Goal: Task Accomplishment & Management: Manage account settings

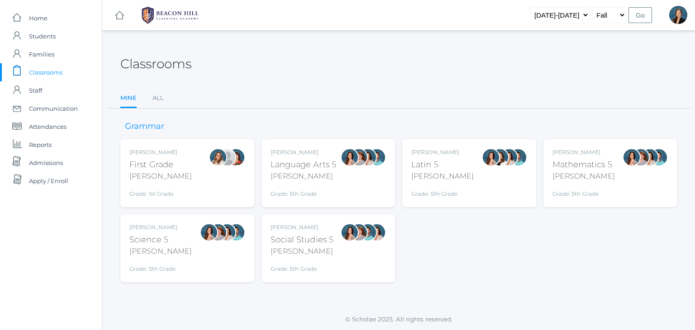
click at [331, 142] on div "Rebecca Salazar Language Arts 5 Salazar Grade: 5th Grade 05LA" at bounding box center [329, 173] width 134 height 68
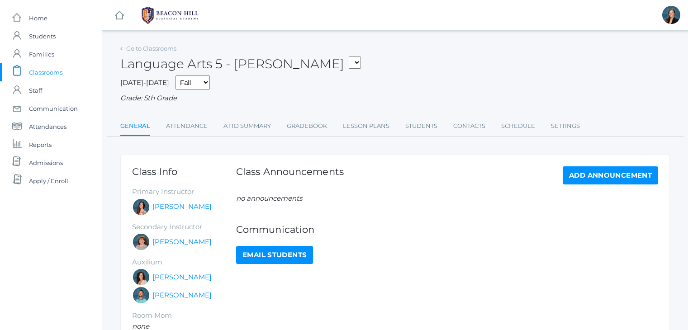
click at [326, 62] on div "Language Arts 5 - [PERSON_NAME] 01LA - First Grade [PERSON_NAME] 05LATIN - Lati…" at bounding box center [395, 58] width 550 height 33
drag, startPoint x: 0, startPoint y: 0, endPoint x: 388, endPoint y: 38, distance: 389.8
click at [388, 38] on div "icons/ui/navigation/hamburger Created with Sketch. icons/ui/navigation/home Cre…" at bounding box center [395, 225] width 587 height 450
click at [197, 124] on link "Attendance" at bounding box center [187, 126] width 42 height 18
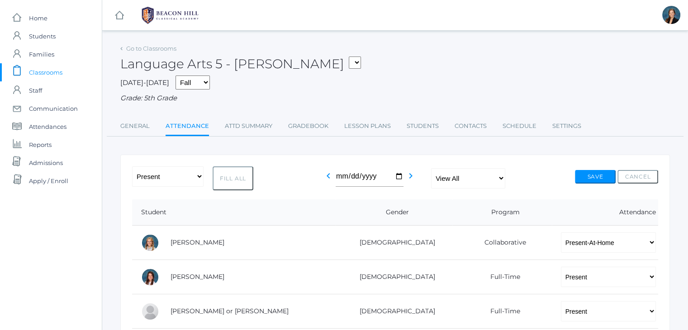
click at [62, 69] on span "Classrooms" at bounding box center [45, 72] width 33 height 18
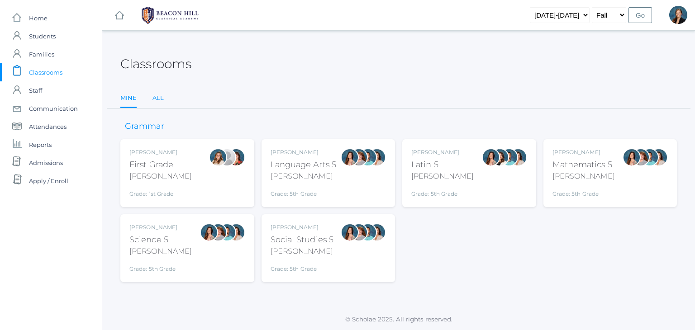
click at [157, 97] on link "All" at bounding box center [158, 98] width 11 height 18
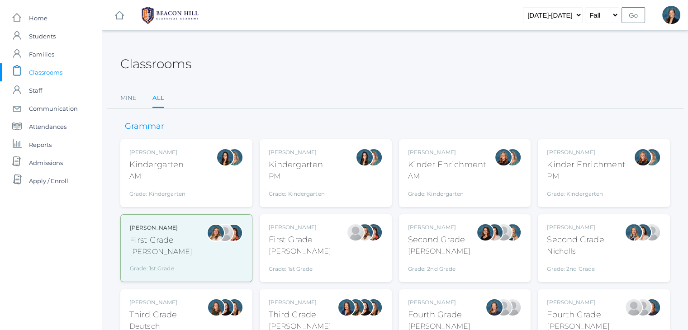
click at [203, 160] on div "Jordyn Dewey Kindergarten AM Grade: Kindergarten *KIND" at bounding box center [186, 173] width 114 height 50
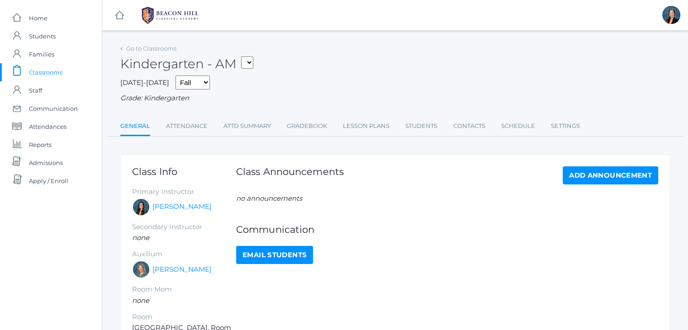
click at [178, 116] on div "Go to Classrooms Kindergarten - AM 01LA - First Grade Barber 05LATIN - Latin 5 …" at bounding box center [395, 89] width 550 height 95
click at [178, 123] on link "Attendance" at bounding box center [187, 126] width 42 height 18
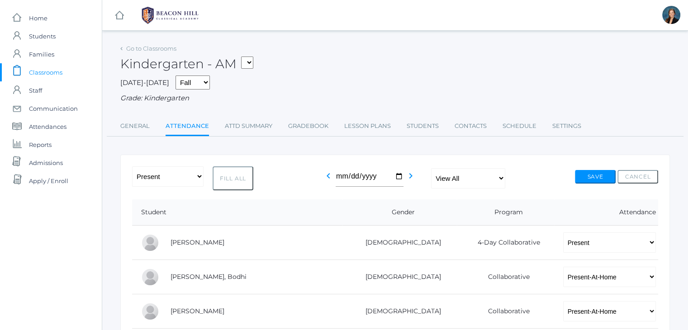
click at [48, 72] on span "Classrooms" at bounding box center [45, 72] width 33 height 18
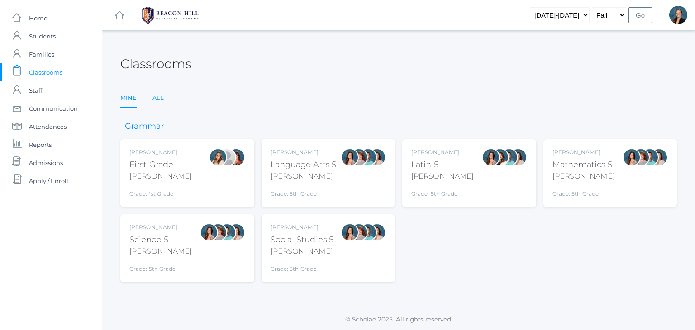
click at [157, 95] on link "All" at bounding box center [158, 98] width 11 height 18
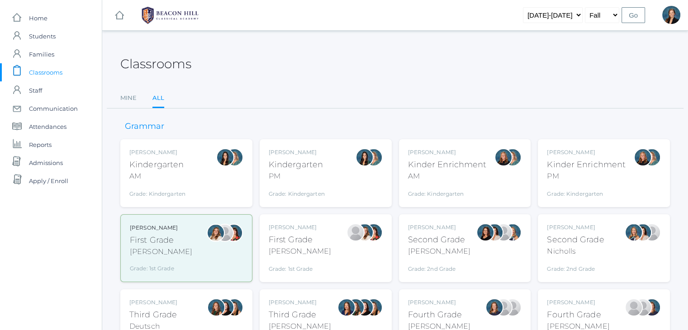
click at [282, 151] on div "[PERSON_NAME]" at bounding box center [297, 152] width 56 height 8
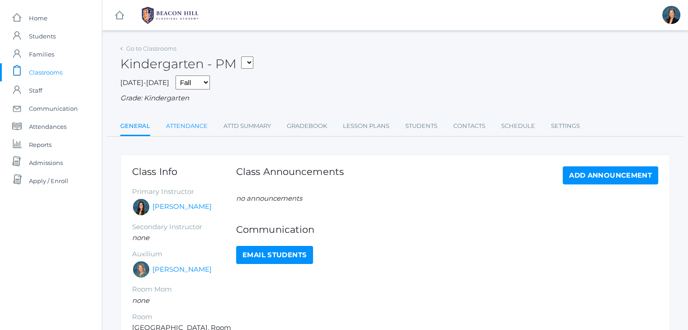
click at [203, 130] on link "Attendance" at bounding box center [187, 126] width 42 height 18
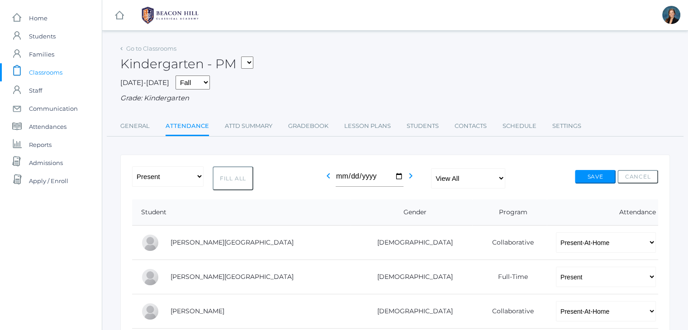
click at [372, 81] on div "2025-2026 Fall Spring Grade: Kindergarten" at bounding box center [395, 90] width 550 height 28
click at [53, 73] on span "Classrooms" at bounding box center [45, 72] width 33 height 18
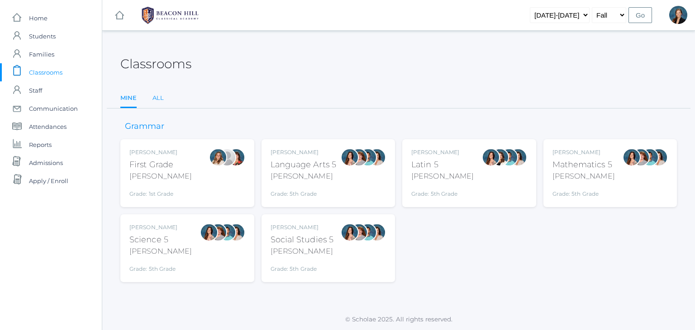
click at [159, 100] on link "All" at bounding box center [158, 98] width 11 height 18
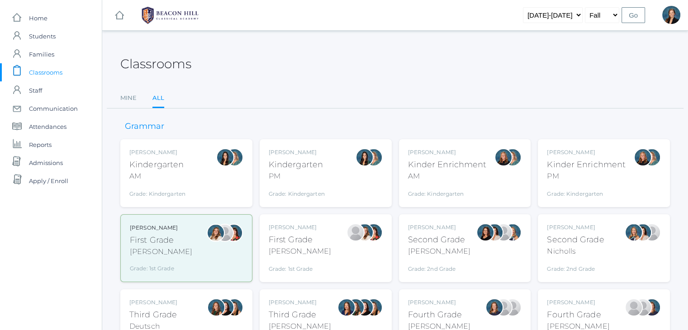
click at [175, 156] on div "Jordyn Dewey Kindergarten AM Grade: Kindergarten *KIND" at bounding box center [157, 173] width 56 height 50
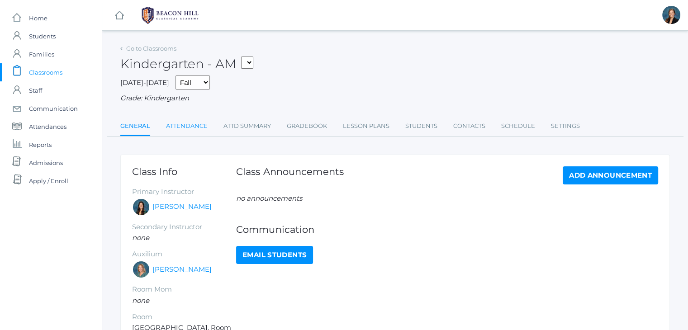
click at [177, 129] on link "Attendance" at bounding box center [187, 126] width 42 height 18
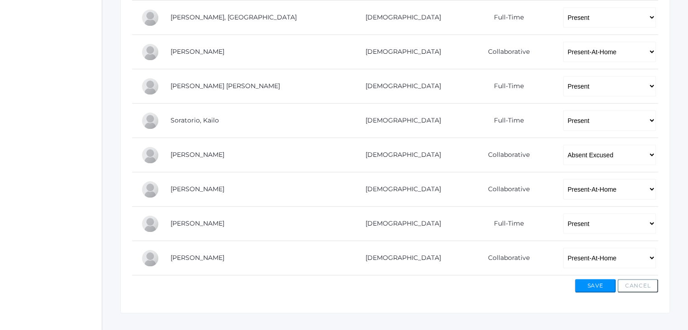
scroll to position [687, 0]
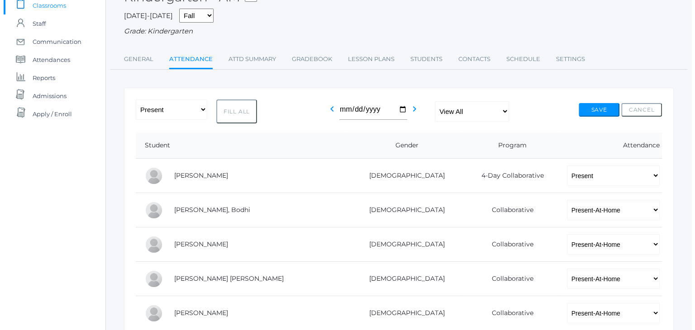
scroll to position [0, 0]
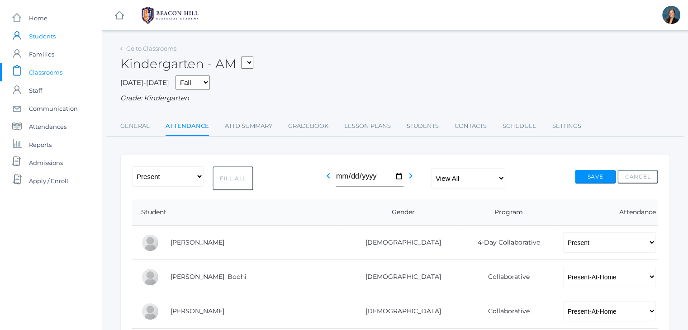
click at [50, 31] on span "Students" at bounding box center [42, 36] width 27 height 18
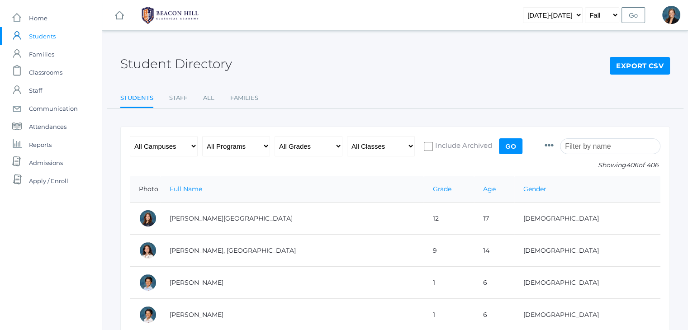
click at [607, 151] on input "search" at bounding box center [610, 147] width 100 height 16
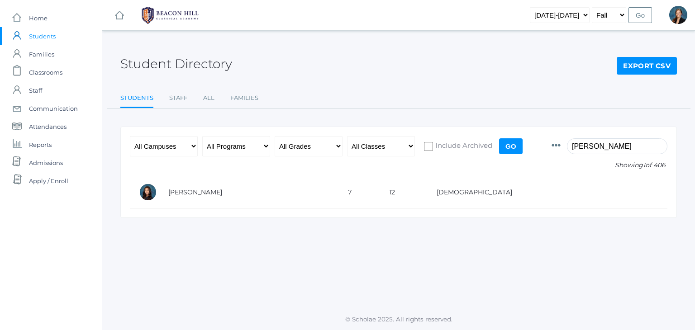
type input "brodt"
click at [39, 37] on span "Students" at bounding box center [42, 36] width 27 height 18
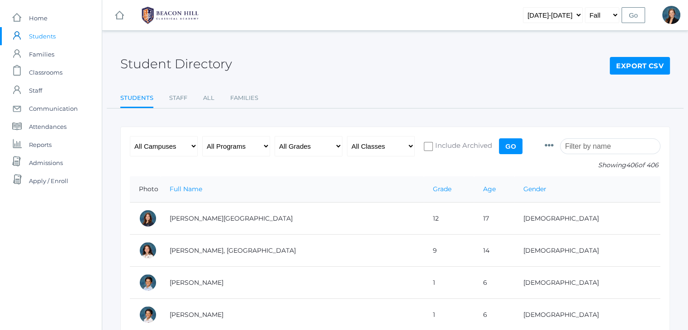
click at [36, 74] on span "Classrooms" at bounding box center [45, 72] width 33 height 18
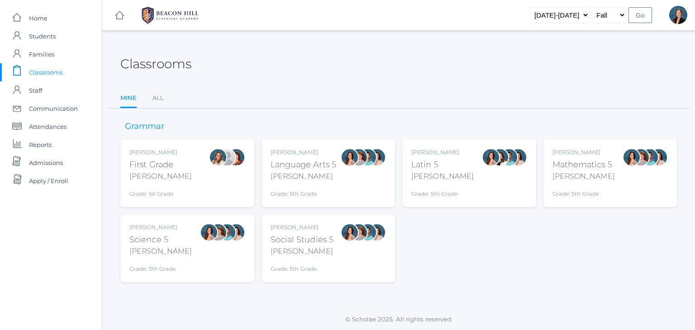
click at [160, 168] on div "First Grade" at bounding box center [160, 165] width 62 height 12
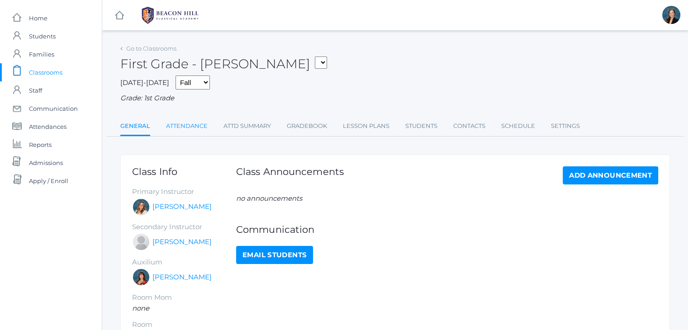
click at [176, 133] on link "Attendance" at bounding box center [187, 126] width 42 height 18
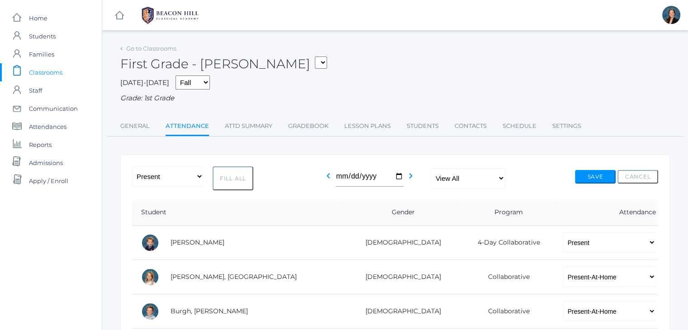
click at [61, 73] on span "Classrooms" at bounding box center [45, 72] width 33 height 18
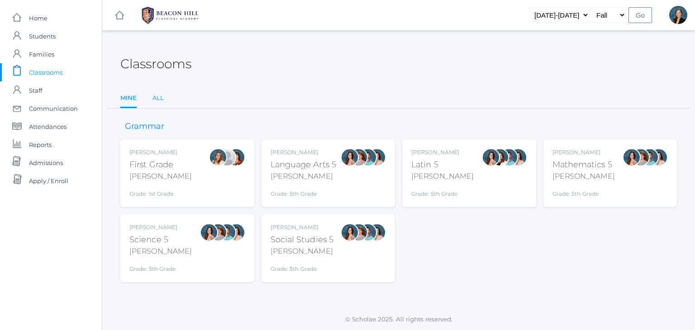
click at [155, 100] on link "All" at bounding box center [158, 98] width 11 height 18
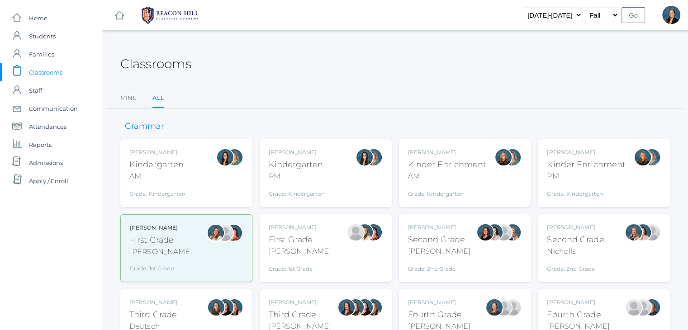
click at [313, 263] on div "Jaimie Watson First Grade Watson Grade: 1st Grade 01LA" at bounding box center [326, 249] width 114 height 50
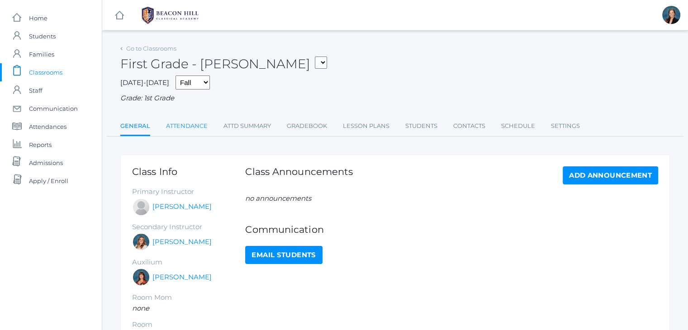
click at [178, 125] on link "Attendance" at bounding box center [187, 126] width 42 height 18
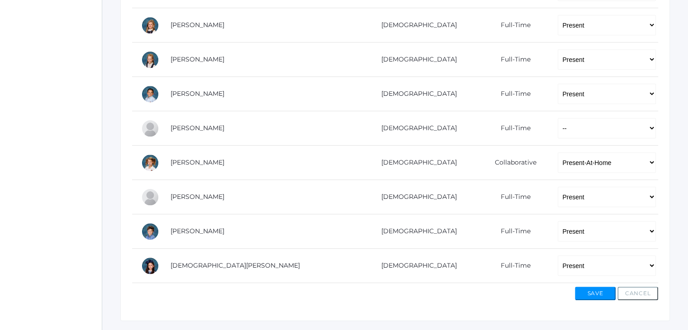
scroll to position [549, 0]
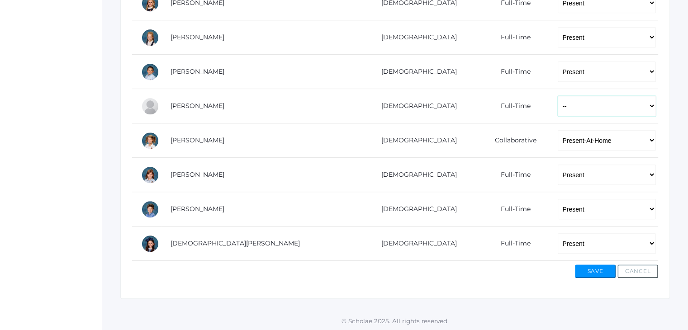
click at [558, 100] on select "-- Present Present-At-Home Tardy Excused Tardy Unexcused Absent Excused Absent …" at bounding box center [607, 106] width 98 height 20
select select "AE"
click at [558, 96] on select "-- Present Present-At-Home Tardy Excused Tardy Unexcused Absent Excused Absent …" at bounding box center [607, 106] width 98 height 20
click at [603, 273] on button "Save" at bounding box center [595, 272] width 41 height 14
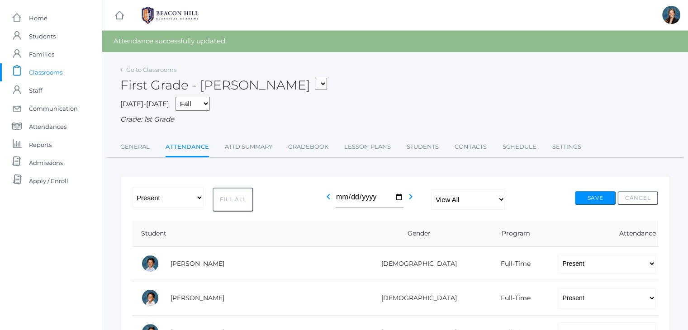
click at [438, 121] on div "Grade: 1st Grade" at bounding box center [395, 120] width 550 height 10
click at [47, 127] on span "Attendances" at bounding box center [48, 127] width 38 height 18
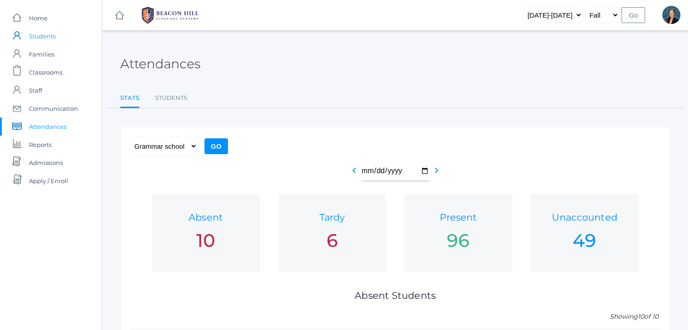
click at [40, 33] on span "Students" at bounding box center [42, 36] width 27 height 18
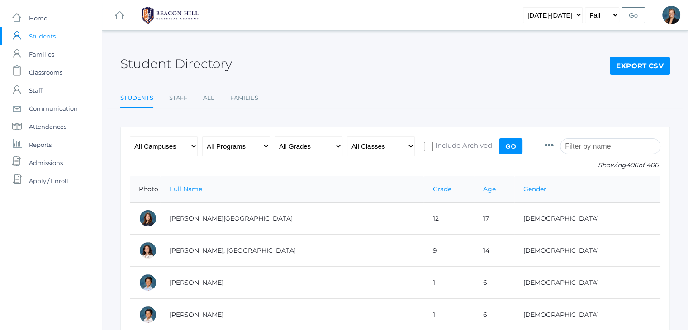
click at [586, 156] on div "Photo Id Full Name Preferred Name First Name Middle Name Last Name Grade Age Ge…" at bounding box center [603, 156] width 116 height 40
click at [583, 145] on input "search" at bounding box center [610, 147] width 100 height 16
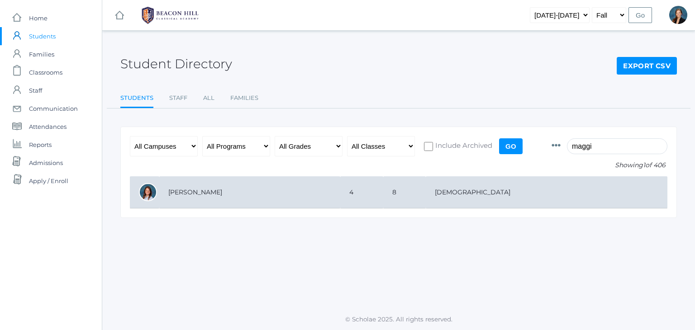
type input "maggi"
click at [383, 179] on td "4" at bounding box center [361, 193] width 43 height 32
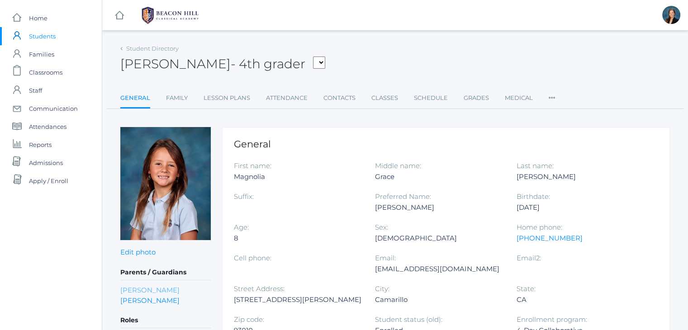
click at [148, 291] on link "[PERSON_NAME]" at bounding box center [149, 290] width 59 height 10
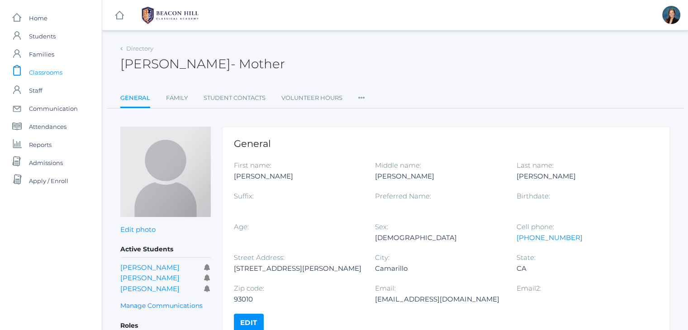
click at [41, 73] on span "Classrooms" at bounding box center [45, 72] width 33 height 18
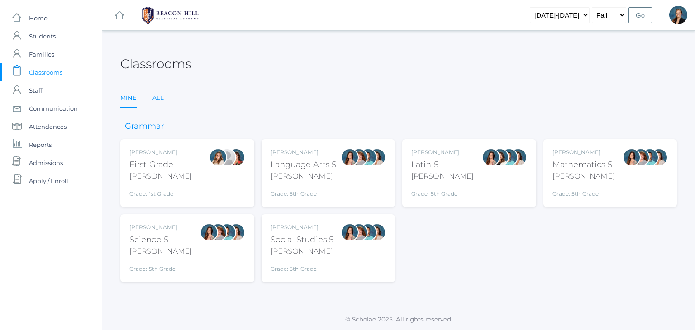
click at [157, 100] on link "All" at bounding box center [158, 98] width 11 height 18
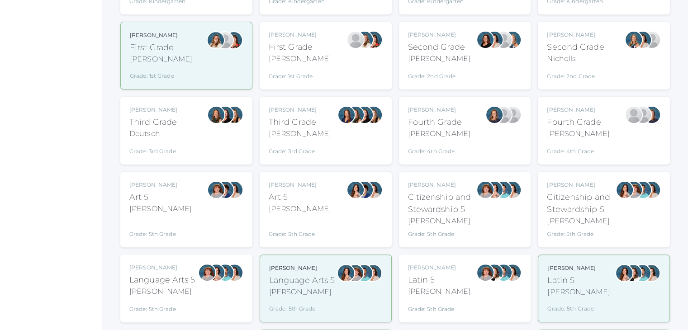
scroll to position [217, 0]
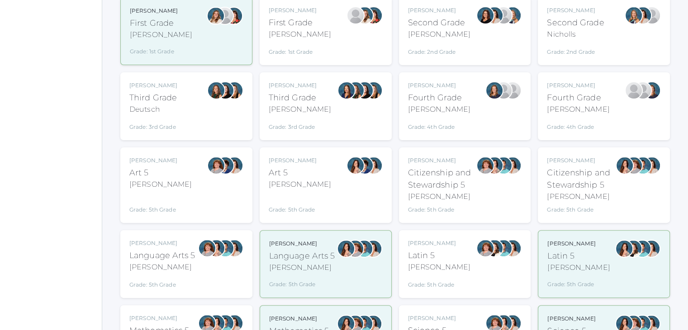
click at [177, 254] on div "Language Arts 5" at bounding box center [162, 256] width 66 height 12
click at [197, 245] on div "[PERSON_NAME] Language Arts 5 [PERSON_NAME] Grade: 5th Grade 05LA" at bounding box center [186, 264] width 114 height 50
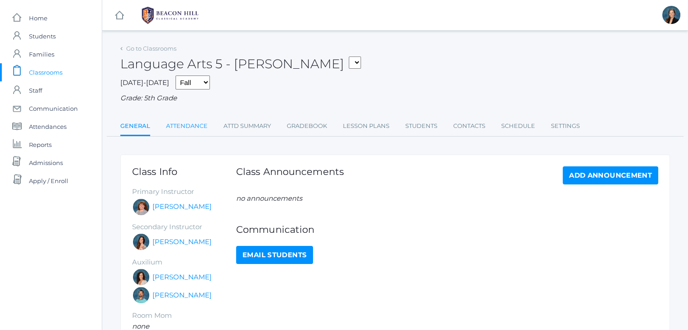
click at [191, 129] on link "Attendance" at bounding box center [187, 126] width 42 height 18
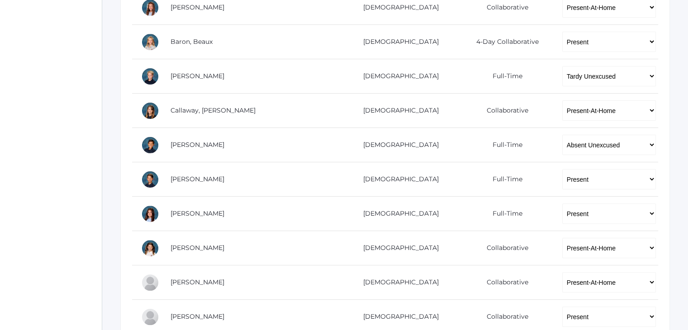
scroll to position [253, 0]
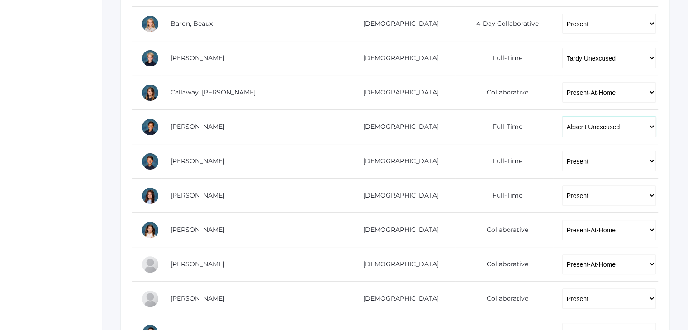
click at [566, 129] on select "-- Present Present-At-Home Tardy Excused Tardy Unexcused Absent Excused Absent …" at bounding box center [610, 127] width 94 height 20
select select "TE"
click at [563, 117] on select "-- Present Present-At-Home Tardy Excused Tardy Unexcused Absent Excused Absent …" at bounding box center [610, 127] width 94 height 20
click at [37, 154] on div "icons/ui/navigation/home Created with Sketch. Home icons/user/plain Created wit…" at bounding box center [51, 187] width 102 height 881
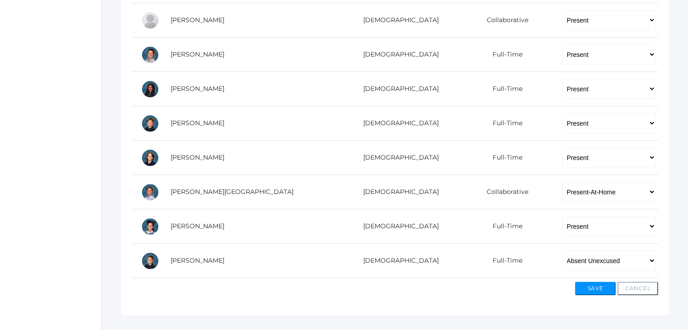
scroll to position [549, 0]
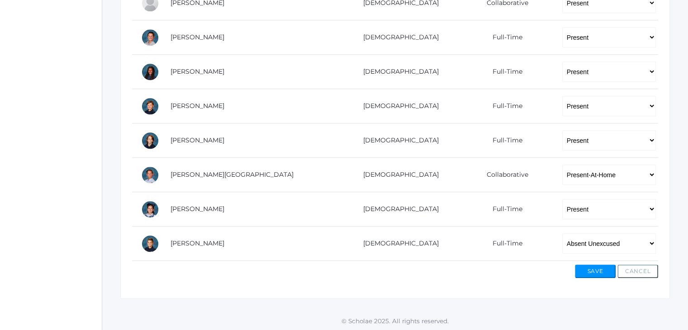
click at [476, 276] on div "Save Cancel" at bounding box center [395, 269] width 526 height 17
click at [605, 266] on button "Save" at bounding box center [595, 272] width 41 height 14
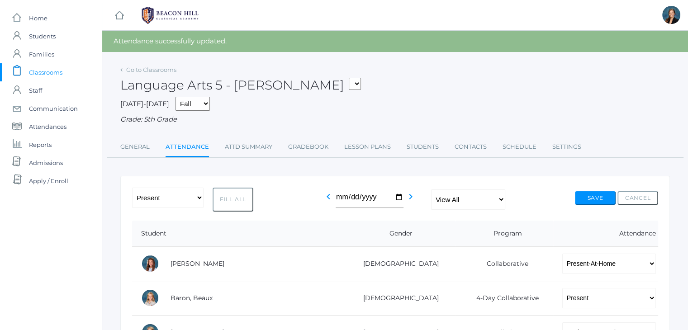
click at [592, 87] on div "Language Arts 5 - Bence 01LA - First Grade Barber 05LATIN - Latin 5 Salazar 05M…" at bounding box center [395, 79] width 550 height 33
click at [562, 82] on div "Language Arts 5 - Bence 01LA - First Grade Barber 05LATIN - Latin 5 Salazar 05M…" at bounding box center [395, 79] width 550 height 33
click at [484, 104] on div "2025-2026 Fall Spring Grade: 5th Grade" at bounding box center [395, 111] width 550 height 28
click at [397, 47] on div "Attendance successfully updated." at bounding box center [395, 41] width 586 height 21
click at [317, 110] on div "2025-2026 Fall Spring Grade: 5th Grade" at bounding box center [395, 111] width 550 height 28
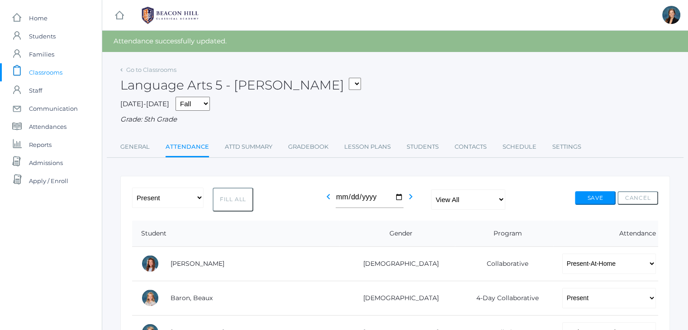
click at [341, 105] on div "2025-2026 Fall Spring Grade: 5th Grade" at bounding box center [395, 111] width 550 height 28
click at [39, 71] on span "Classrooms" at bounding box center [45, 72] width 33 height 18
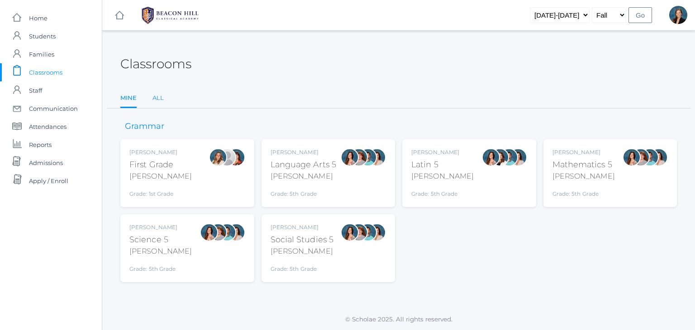
click at [159, 98] on link "All" at bounding box center [158, 98] width 11 height 18
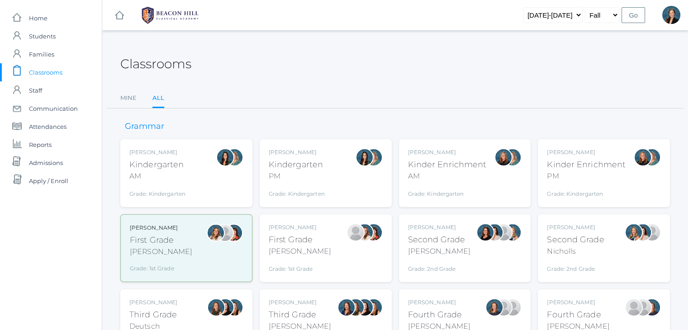
click at [554, 299] on div "[PERSON_NAME]" at bounding box center [578, 303] width 62 height 8
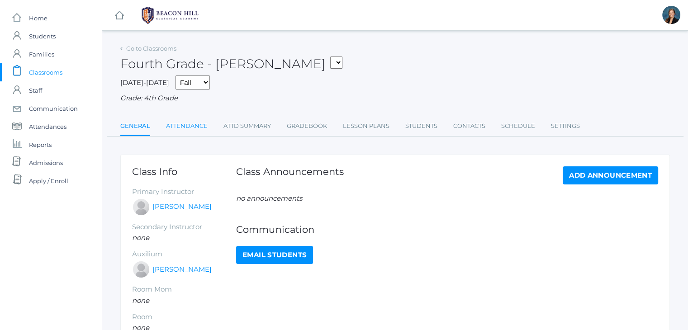
click at [191, 125] on link "Attendance" at bounding box center [187, 126] width 42 height 18
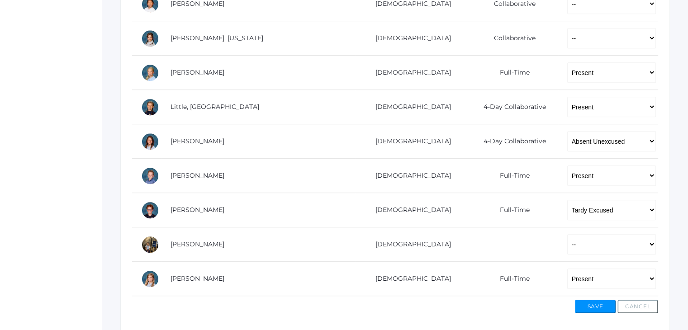
scroll to position [525, 0]
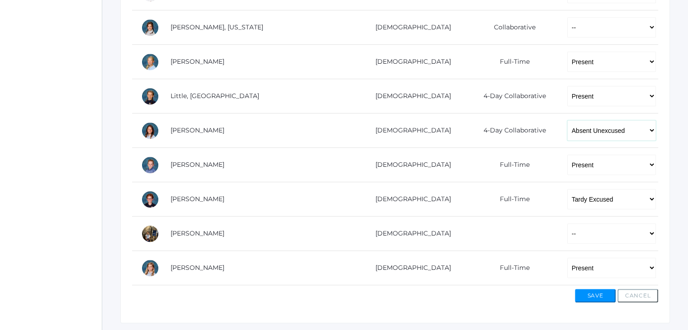
click at [594, 127] on select "-- Present Present-At-Home Tardy Excused Tardy Unexcused Absent Excused Absent …" at bounding box center [612, 130] width 89 height 20
select select "AE"
click at [568, 120] on select "-- Present Present-At-Home Tardy Excused Tardy Unexcused Absent Excused Absent …" at bounding box center [612, 130] width 89 height 20
click at [590, 296] on button "Save" at bounding box center [595, 296] width 41 height 14
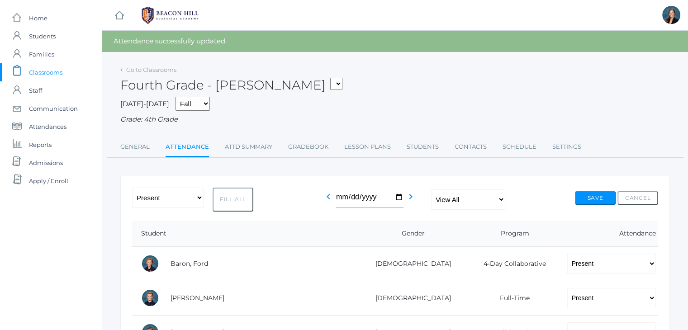
click at [60, 65] on span "Classrooms" at bounding box center [45, 72] width 33 height 18
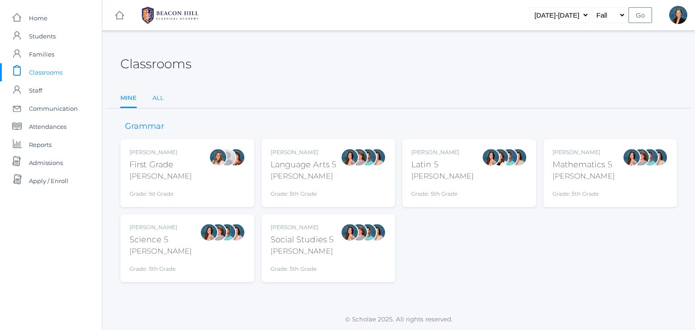
click at [159, 95] on link "All" at bounding box center [158, 98] width 11 height 18
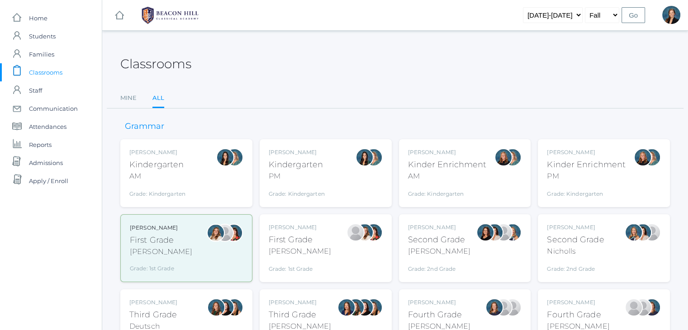
click at [427, 304] on div "[PERSON_NAME]" at bounding box center [439, 303] width 62 height 8
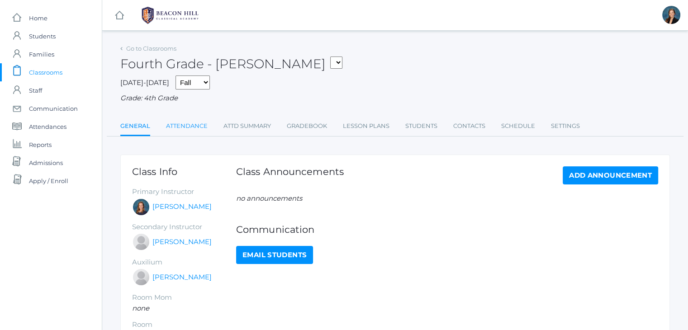
click at [182, 118] on link "Attendance" at bounding box center [187, 126] width 42 height 18
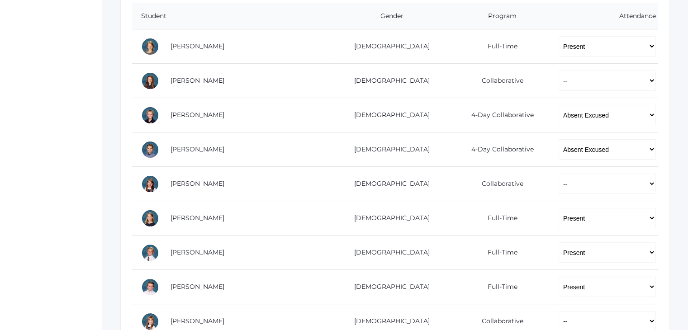
scroll to position [199, 0]
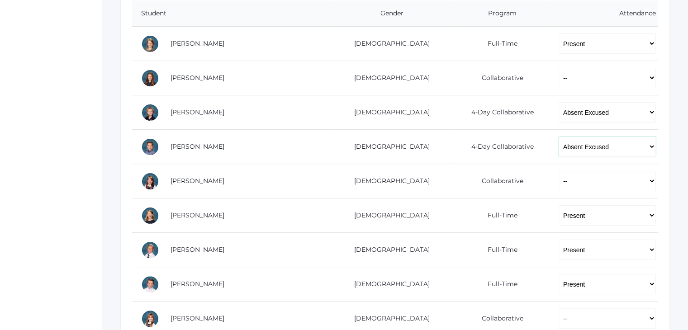
click at [569, 149] on select "-- Present Present-At-Home Tardy Excused Tardy Unexcused Absent Excused Absent …" at bounding box center [607, 147] width 97 height 20
click at [559, 137] on select "-- Present Present-At-Home Tardy Excused Tardy Unexcused Absent Excused Absent …" at bounding box center [607, 147] width 97 height 20
click at [97, 142] on div "icons/ui/navigation/home Created with Sketch. Home icons/user/plain Created wit…" at bounding box center [51, 259] width 102 height 916
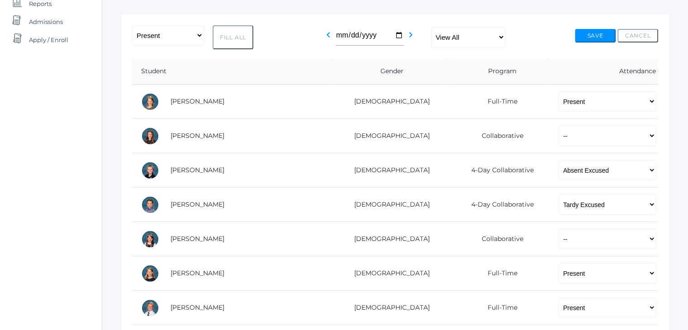
scroll to position [127, 0]
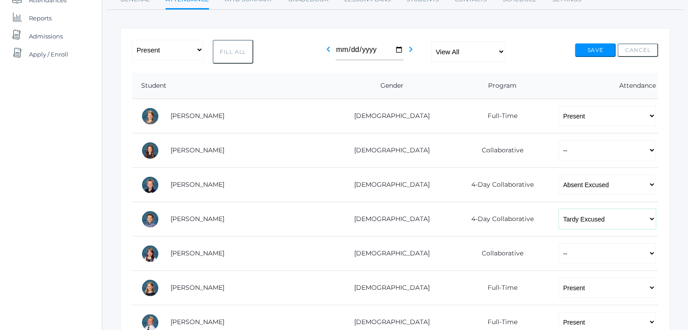
click at [559, 223] on select "-- Present Present-At-Home Tardy Excused Tardy Unexcused Absent Excused Absent …" at bounding box center [607, 219] width 97 height 20
select select "TU"
click at [559, 209] on select "-- Present Present-At-Home Tardy Excused Tardy Unexcused Absent Excused Absent …" at bounding box center [607, 219] width 97 height 20
click at [76, 203] on div "icons/ui/navigation/home Created with Sketch. Home icons/user/plain Created wit…" at bounding box center [51, 331] width 102 height 916
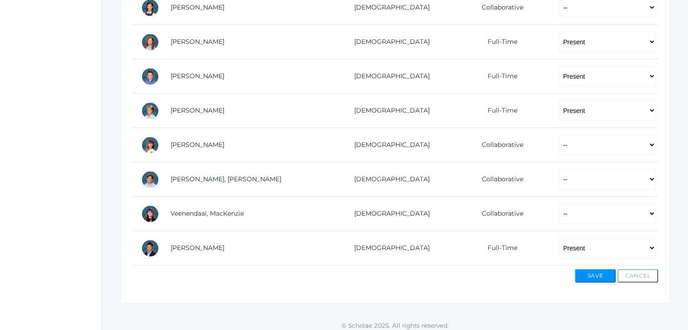
scroll to position [583, 0]
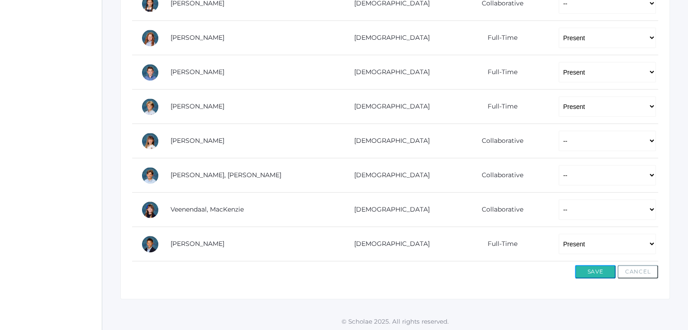
click at [586, 272] on button "Save" at bounding box center [595, 272] width 41 height 14
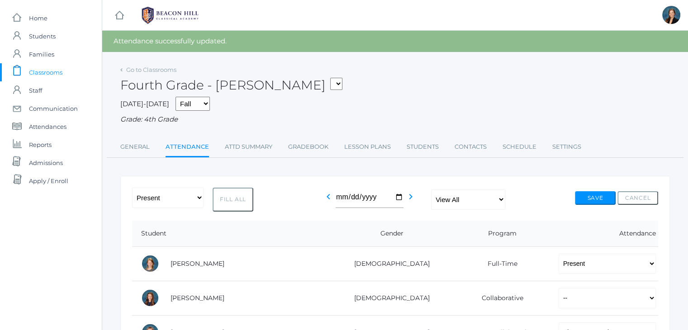
click at [61, 72] on span "Classrooms" at bounding box center [45, 72] width 33 height 18
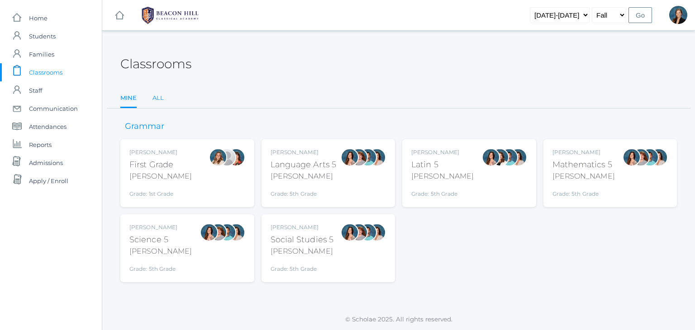
click at [158, 99] on link "All" at bounding box center [158, 98] width 11 height 18
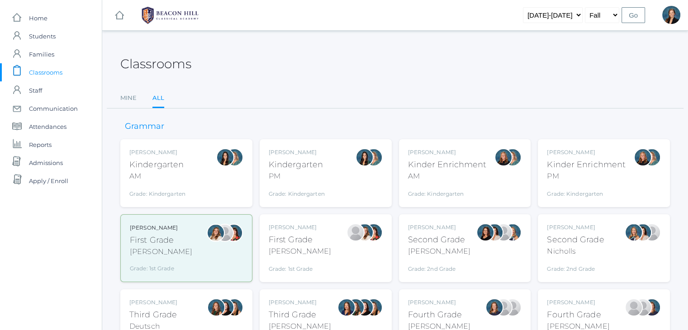
click at [137, 311] on div "Third Grade" at bounding box center [153, 315] width 48 height 12
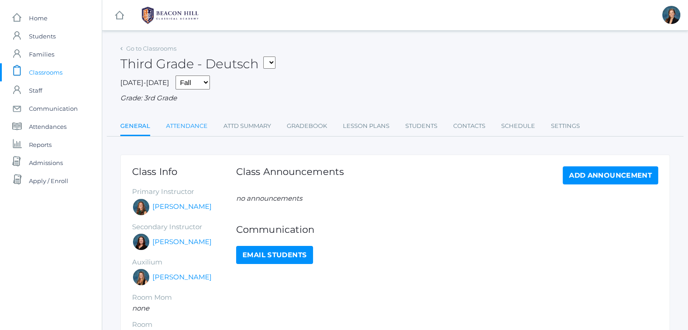
click at [191, 128] on link "Attendance" at bounding box center [187, 126] width 42 height 18
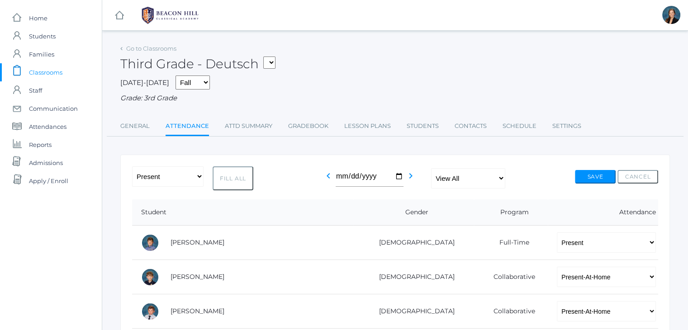
click at [49, 70] on span "Classrooms" at bounding box center [45, 72] width 33 height 18
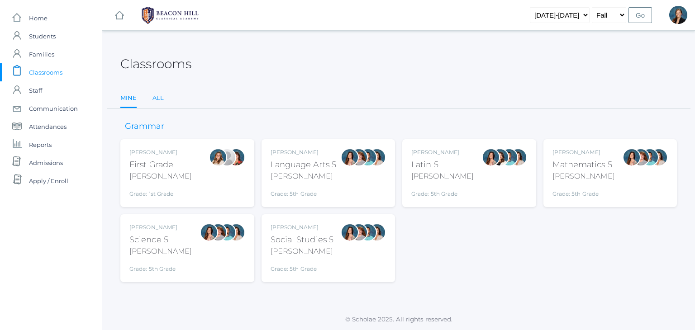
click at [161, 96] on link "All" at bounding box center [158, 98] width 11 height 18
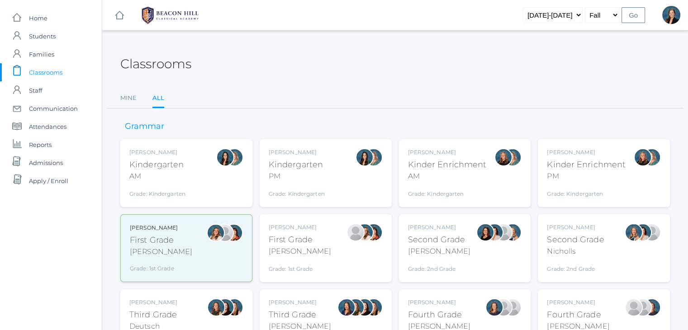
click at [286, 303] on div "[PERSON_NAME]" at bounding box center [300, 303] width 62 height 8
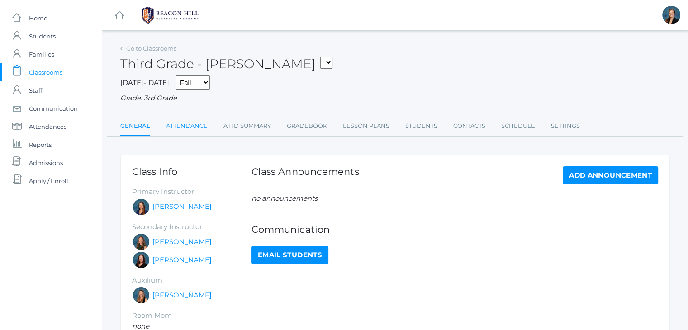
click at [174, 125] on link "Attendance" at bounding box center [187, 126] width 42 height 18
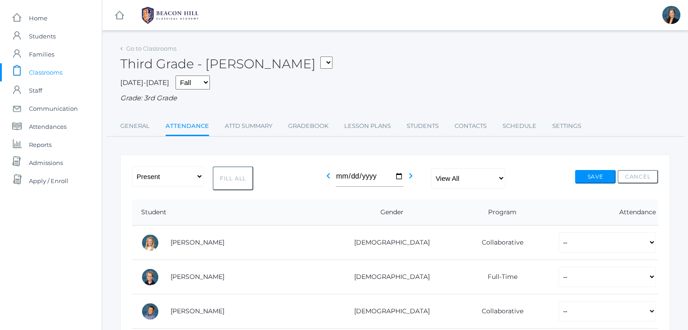
click at [384, 62] on div "Third Grade - Webster 01LA - First Grade Barber 05LATIN - Latin 5 Salazar 05MAT…" at bounding box center [395, 58] width 550 height 33
click at [39, 76] on span "Classrooms" at bounding box center [45, 72] width 33 height 18
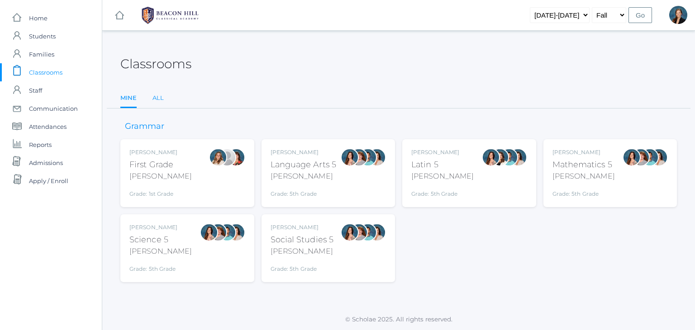
click at [158, 98] on link "All" at bounding box center [158, 98] width 11 height 18
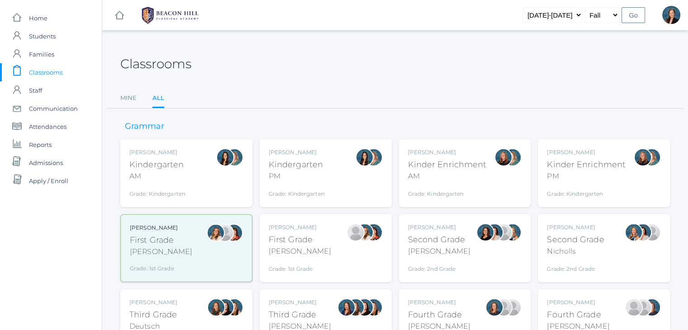
click at [426, 235] on div "Second Grade" at bounding box center [439, 240] width 62 height 12
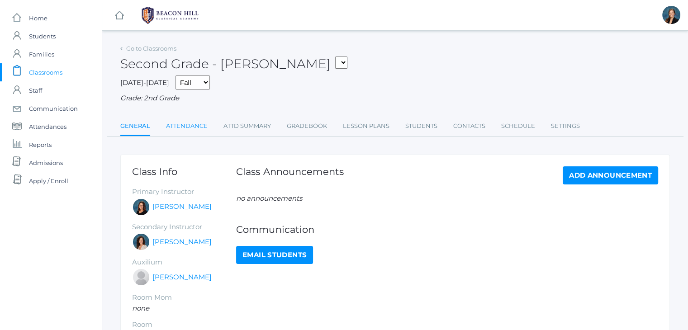
click at [181, 133] on link "Attendance" at bounding box center [187, 126] width 42 height 18
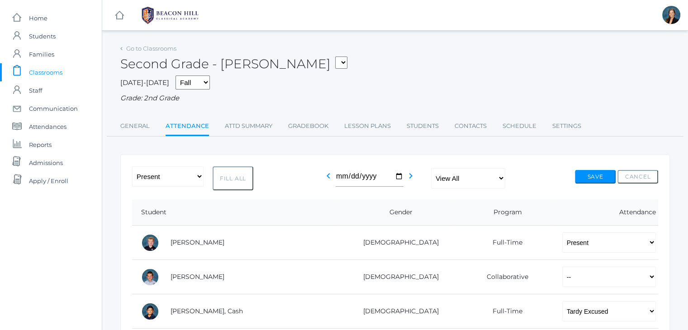
click at [45, 67] on span "Classrooms" at bounding box center [45, 72] width 33 height 18
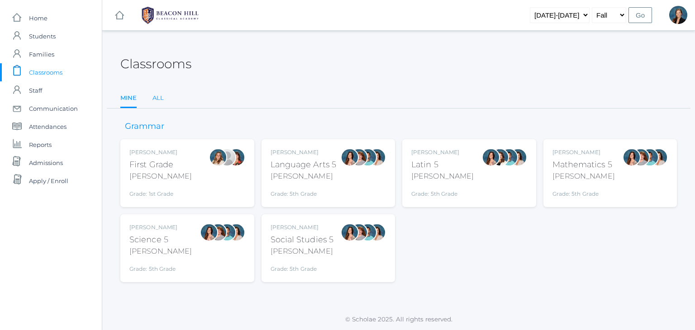
click at [158, 98] on link "All" at bounding box center [158, 98] width 11 height 18
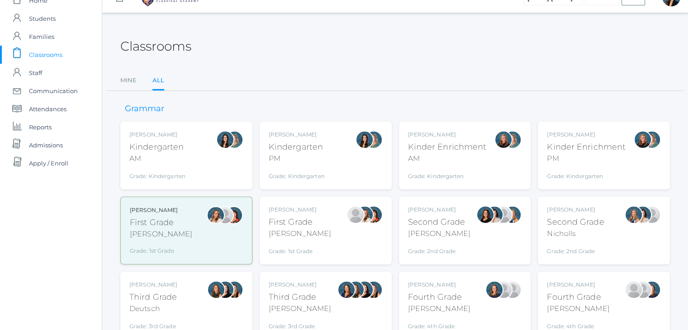
scroll to position [18, 0]
click at [582, 227] on div "Second Grade" at bounding box center [575, 222] width 57 height 12
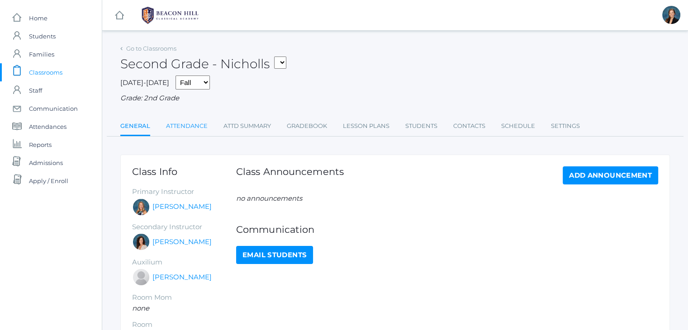
click at [177, 127] on link "Attendance" at bounding box center [187, 126] width 42 height 18
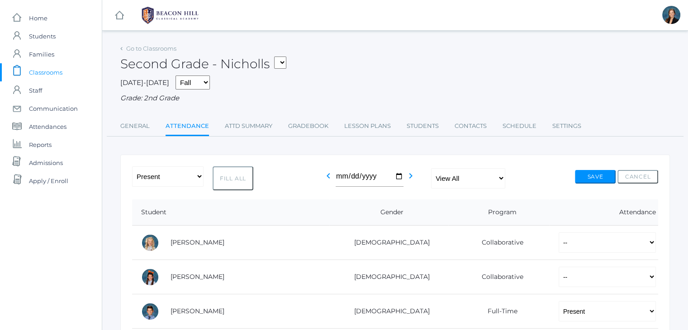
click at [35, 70] on span "Classrooms" at bounding box center [45, 72] width 33 height 18
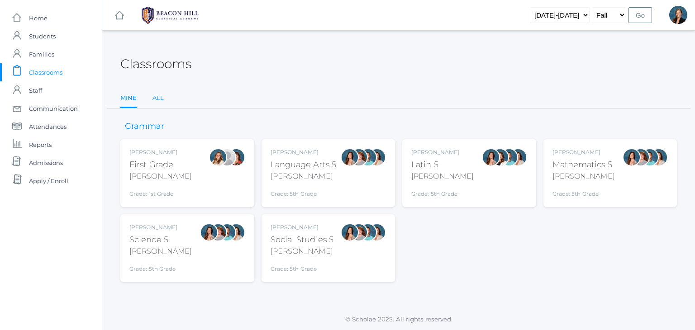
click at [159, 95] on link "All" at bounding box center [158, 98] width 11 height 18
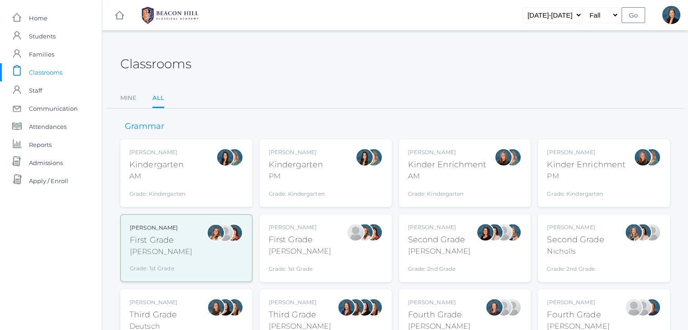
click at [293, 296] on div "Lori Webster Third Grade Webster Grade: 3rd Grade 03LA" at bounding box center [326, 324] width 132 height 68
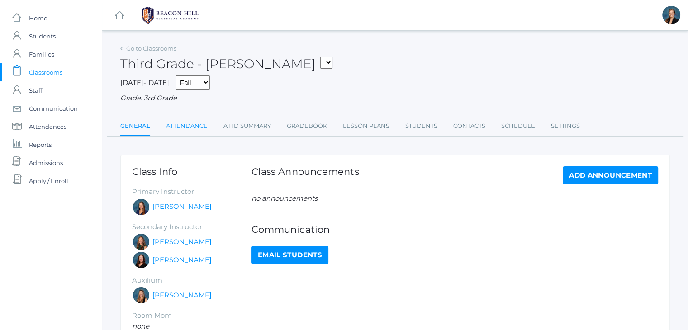
click at [184, 122] on link "Attendance" at bounding box center [187, 126] width 42 height 18
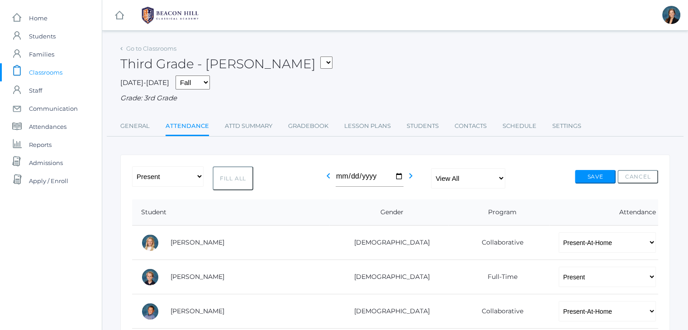
click at [56, 123] on span "Attendances" at bounding box center [48, 127] width 38 height 18
